Goal: Task Accomplishment & Management: Manage account settings

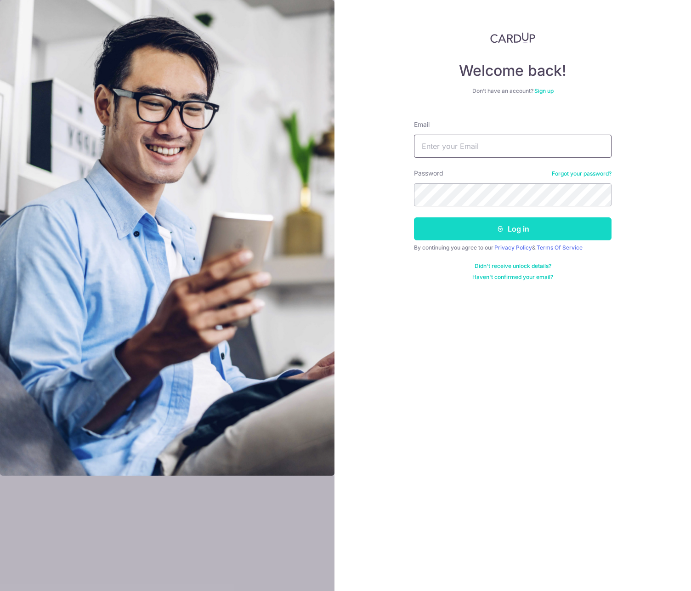
type input "[EMAIL_ADDRESS][DOMAIN_NAME]"
click at [539, 235] on button "Log in" at bounding box center [513, 228] width 198 height 23
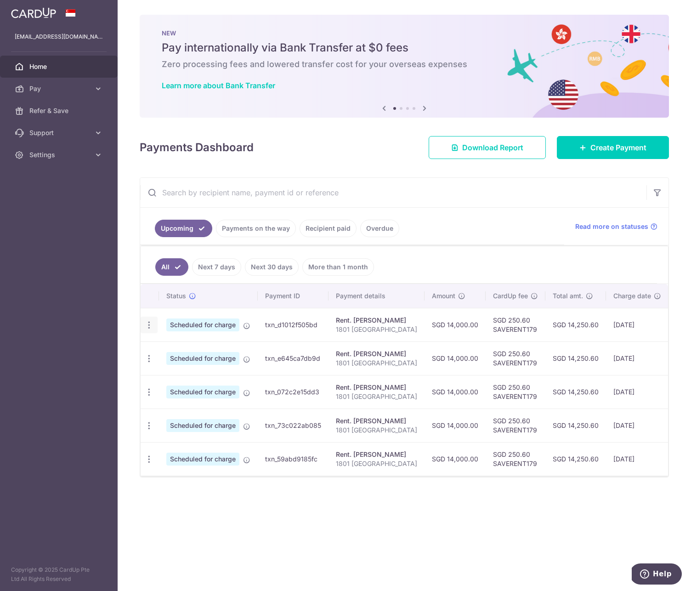
click at [149, 328] on icon "button" at bounding box center [149, 325] width 10 height 10
click at [184, 373] on span "Cancel payment" at bounding box center [198, 372] width 62 height 11
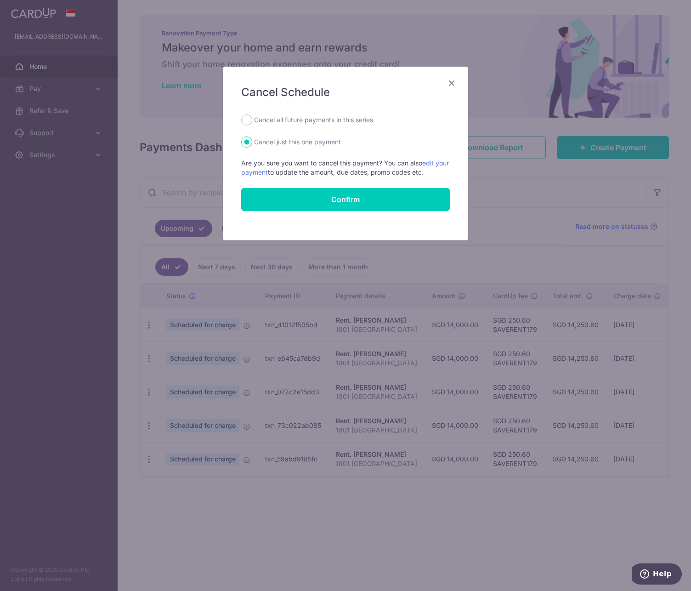
click at [337, 119] on label "Cancel all future payments in this series" at bounding box center [313, 119] width 119 height 11
click at [252, 119] on input "Cancel all future payments in this series" at bounding box center [246, 119] width 11 height 11
radio input "true"
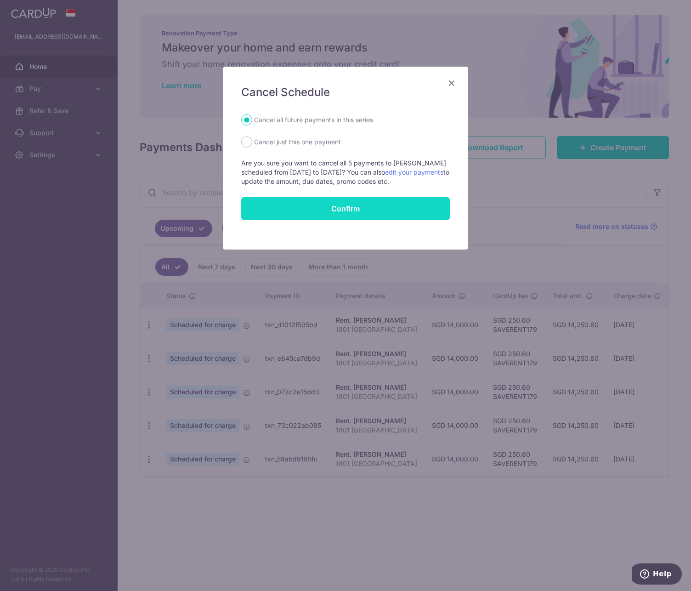
click at [350, 207] on button "Confirm" at bounding box center [345, 208] width 209 height 23
